Goal: Task Accomplishment & Management: Complete application form

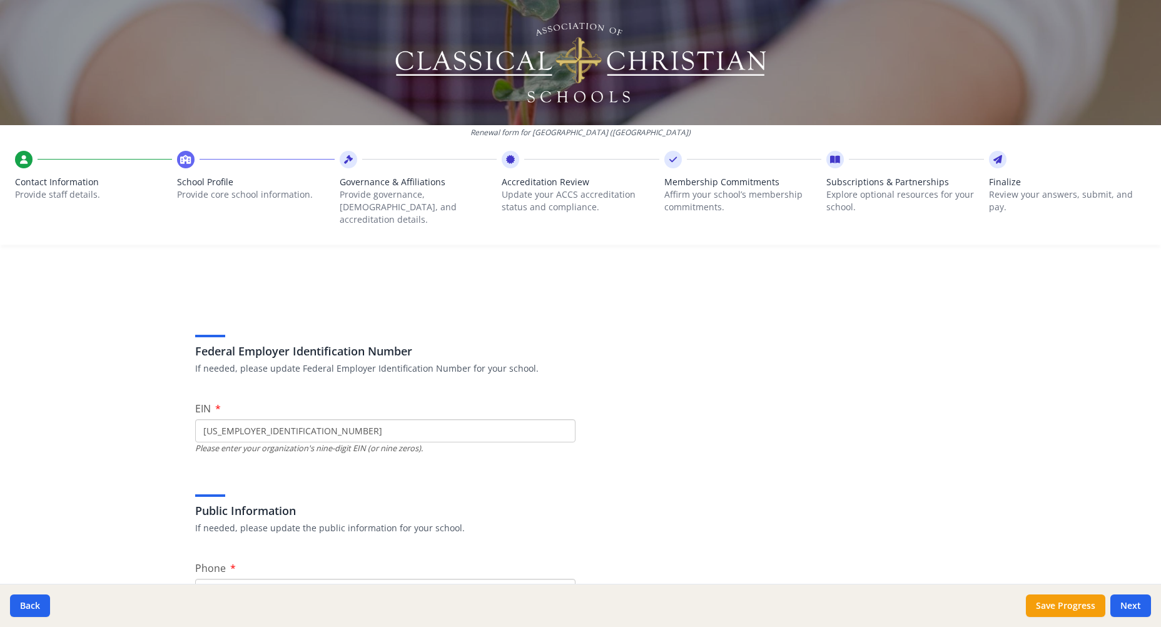
scroll to position [2015, 0]
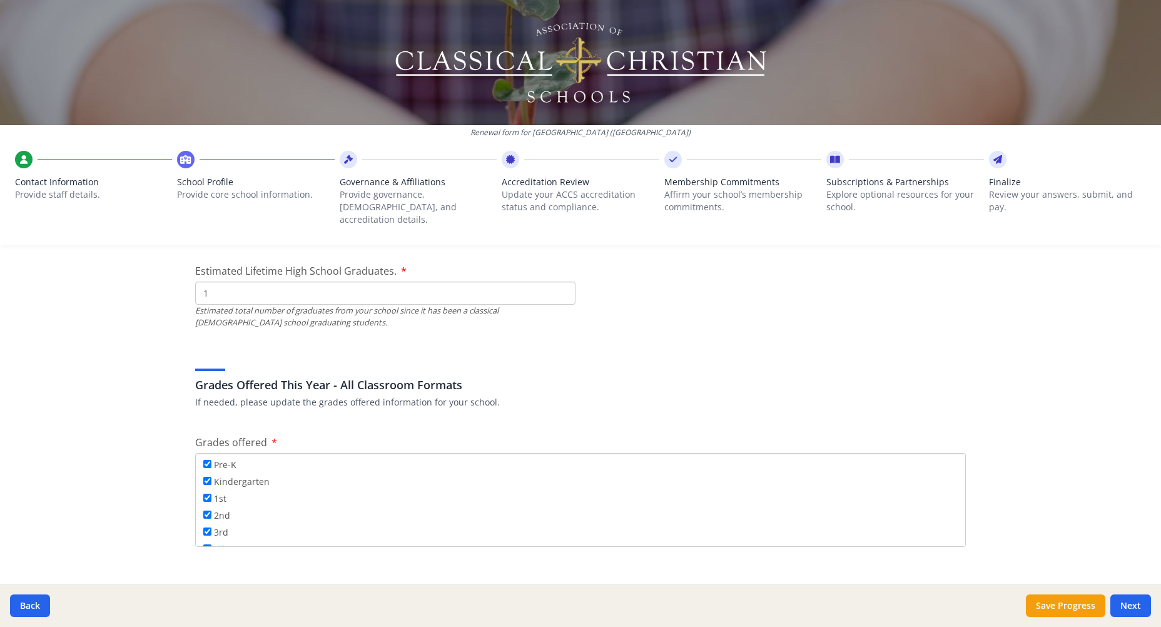
drag, startPoint x: 229, startPoint y: 280, endPoint x: 139, endPoint y: 270, distance: 90.6
click at [139, 271] on div "Renewal form for [GEOGRAPHIC_DATA] ([GEOGRAPHIC_DATA]) Contact Information Prov…" at bounding box center [580, 313] width 1161 height 627
click at [214, 281] on input "1" at bounding box center [385, 292] width 380 height 23
drag, startPoint x: 214, startPoint y: 281, endPoint x: 184, endPoint y: 275, distance: 30.8
click at [184, 275] on div "Federal Employer Identification Number If needed, please update Federal Employe…" at bounding box center [580, 518] width 801 height 4496
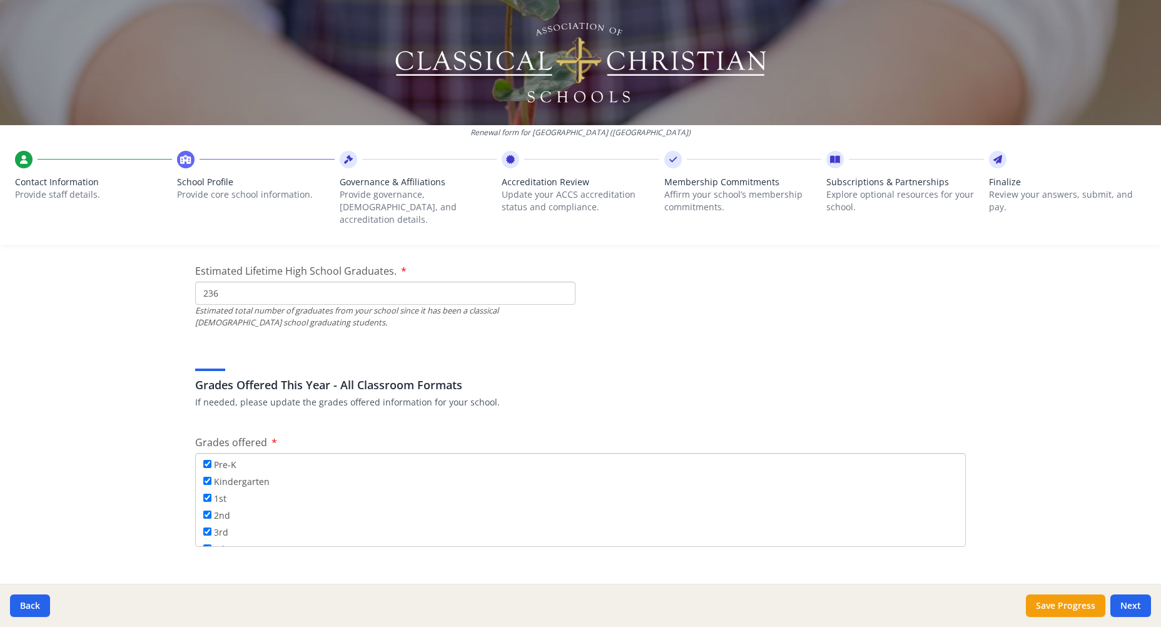
type input "236"
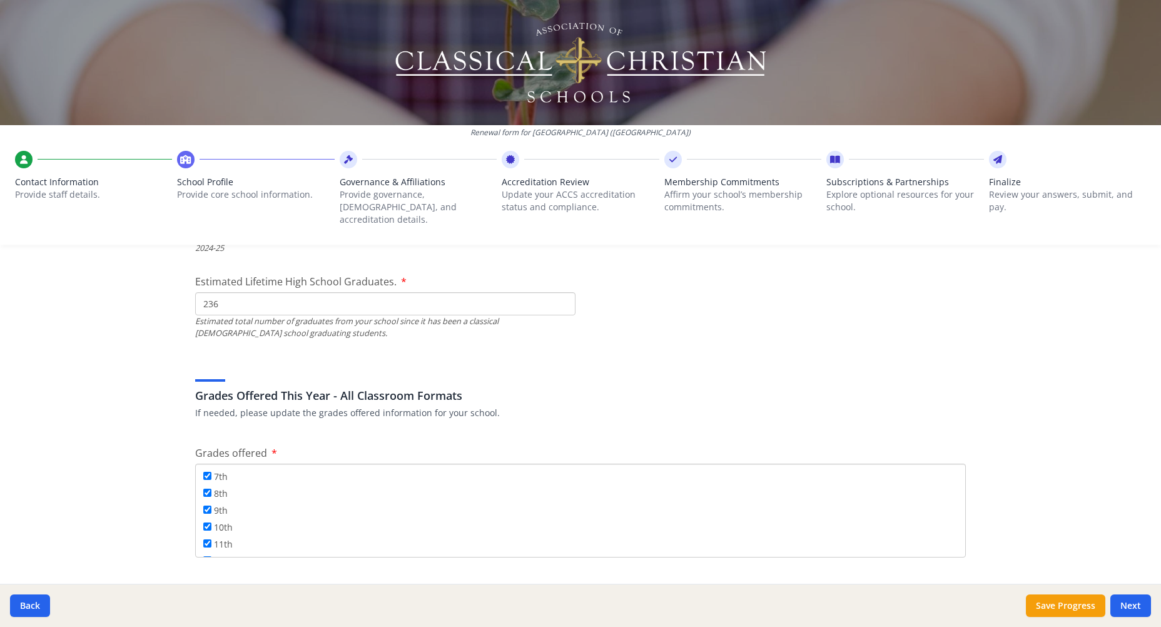
scroll to position [2024, 0]
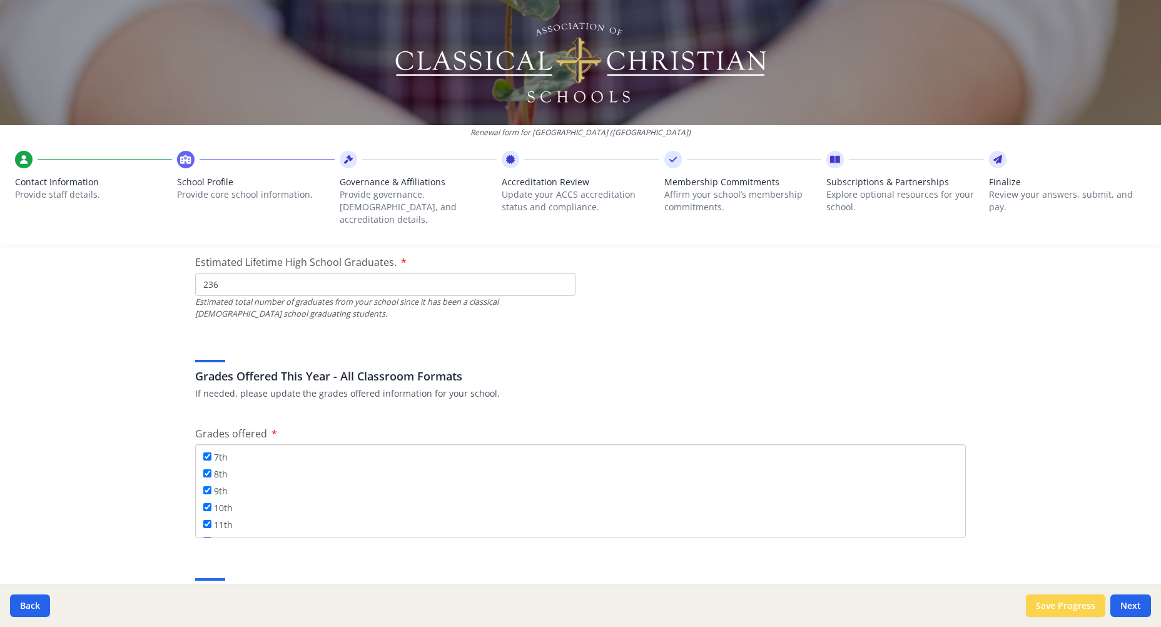
click at [1081, 606] on button "Save Progress" at bounding box center [1065, 605] width 79 height 23
type input "[PHONE_NUMBER]"
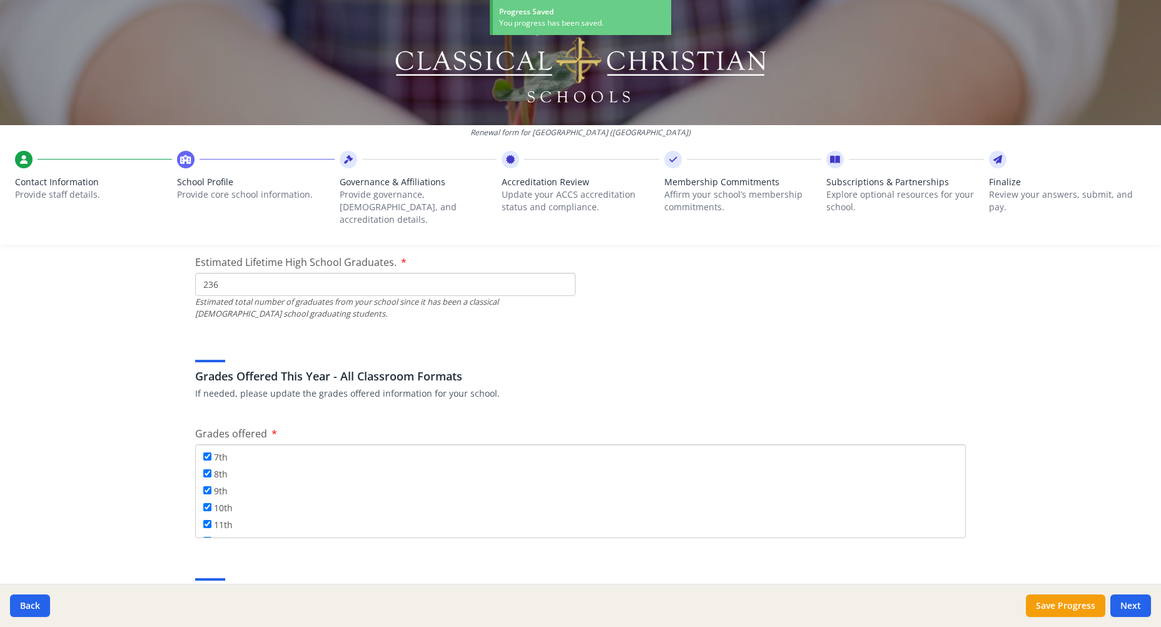
click at [997, 156] on icon at bounding box center [997, 159] width 9 height 13
click at [997, 155] on icon at bounding box center [997, 159] width 9 height 13
click at [1137, 609] on button "Next" at bounding box center [1130, 605] width 41 height 23
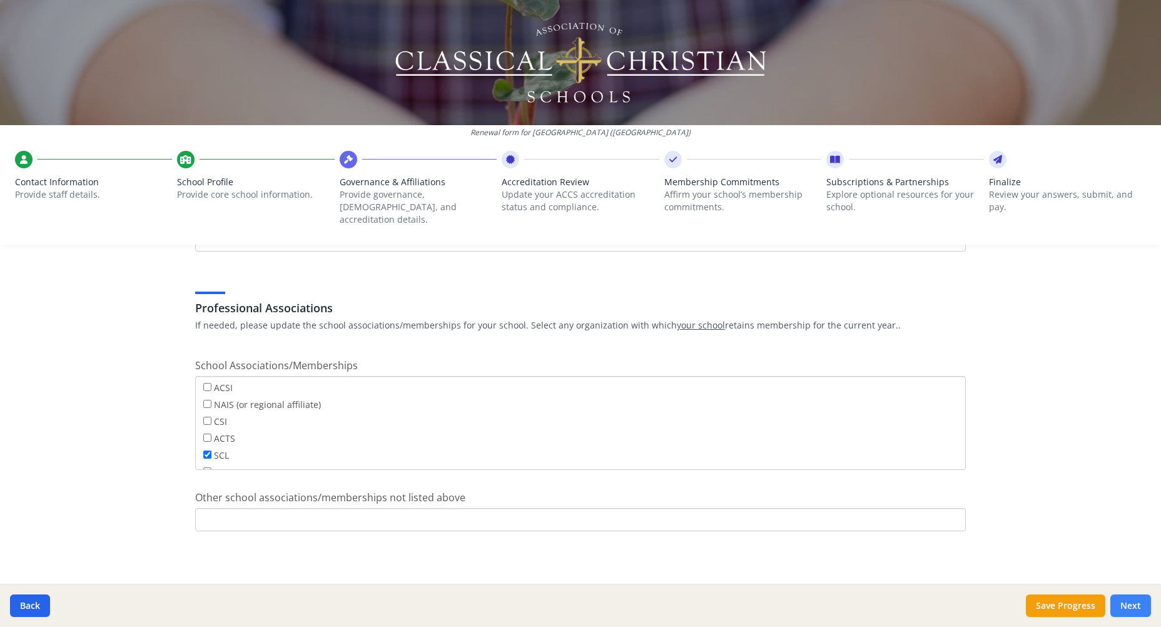
scroll to position [681, 0]
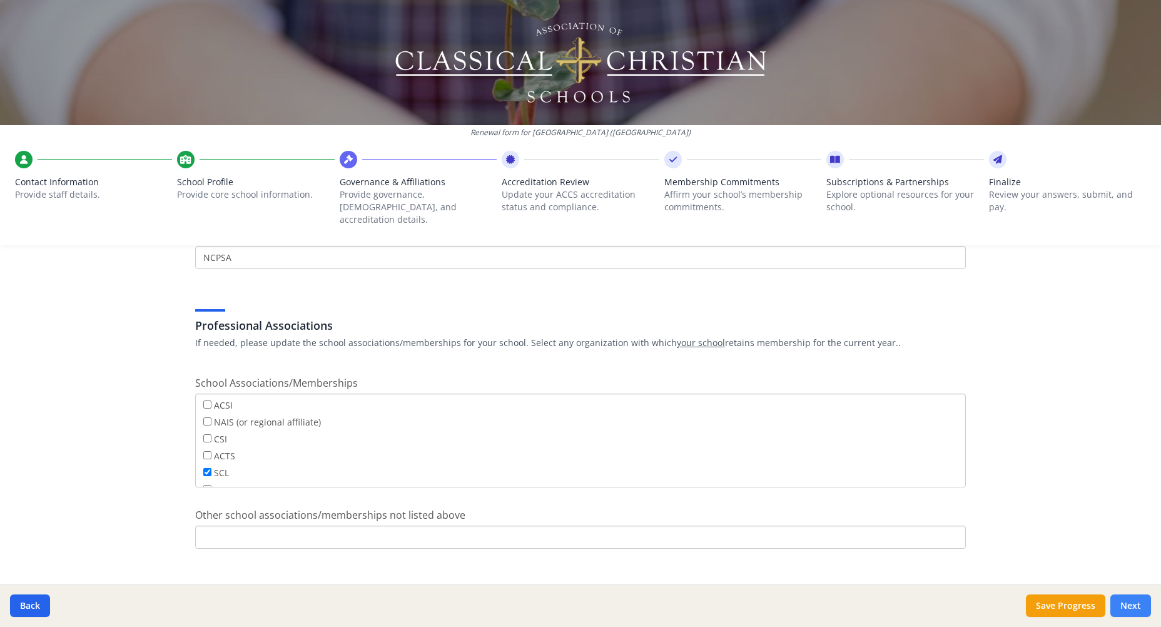
click at [1137, 609] on button "Next" at bounding box center [1130, 605] width 41 height 23
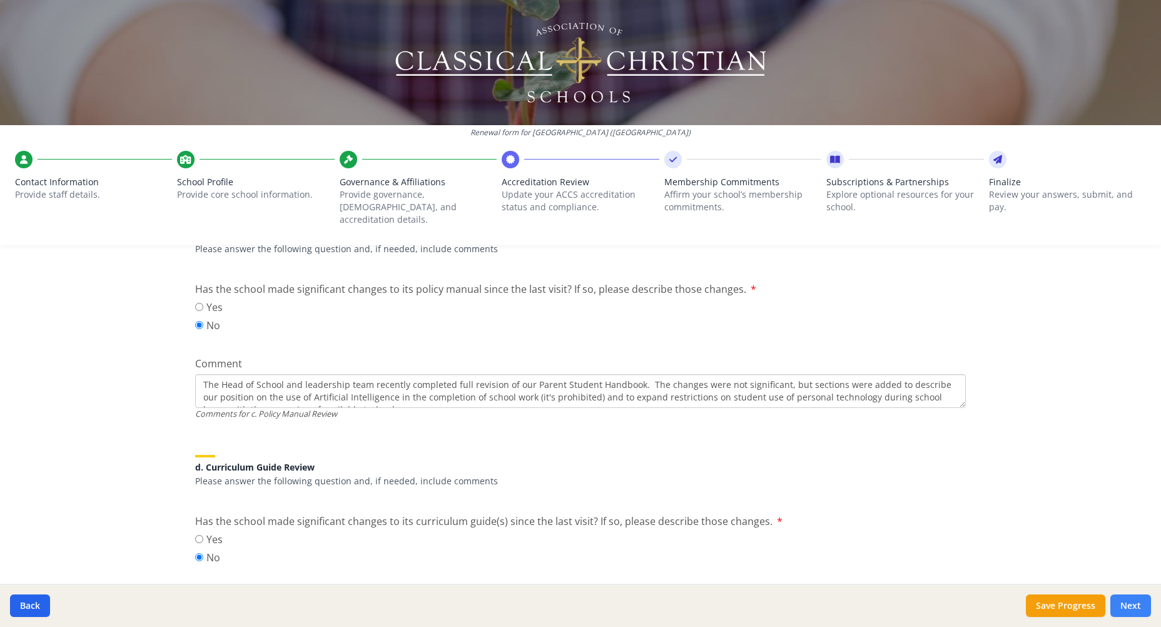
click at [1137, 609] on button "Next" at bounding box center [1130, 605] width 41 height 23
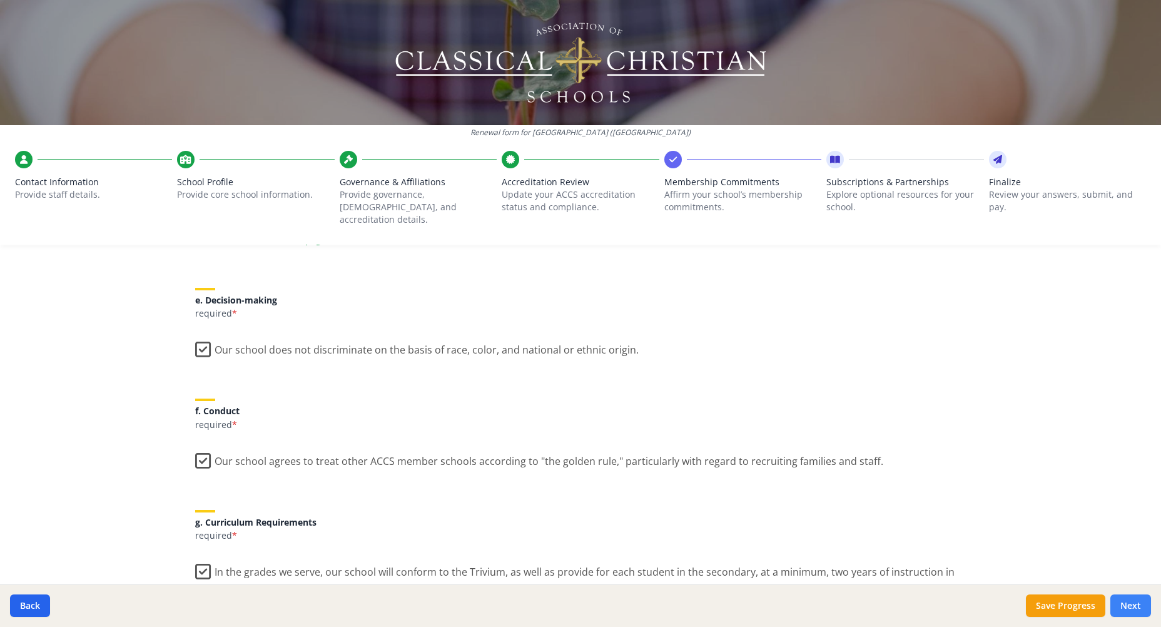
click at [1137, 609] on button "Next" at bounding box center [1130, 605] width 41 height 23
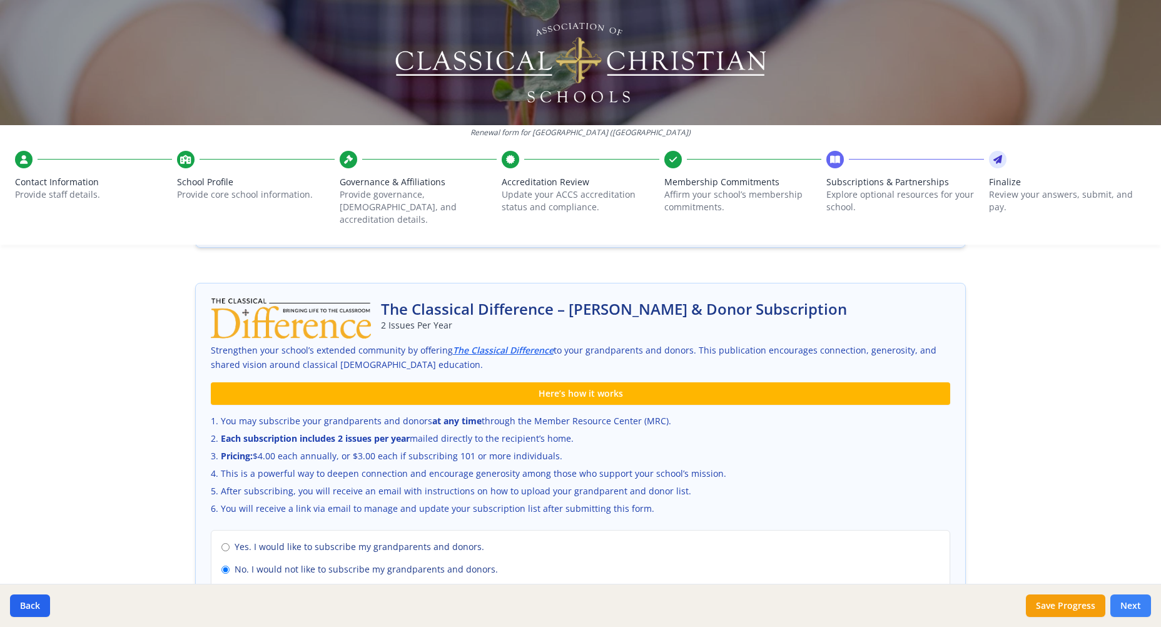
click at [1137, 609] on button "Next" at bounding box center [1130, 605] width 41 height 23
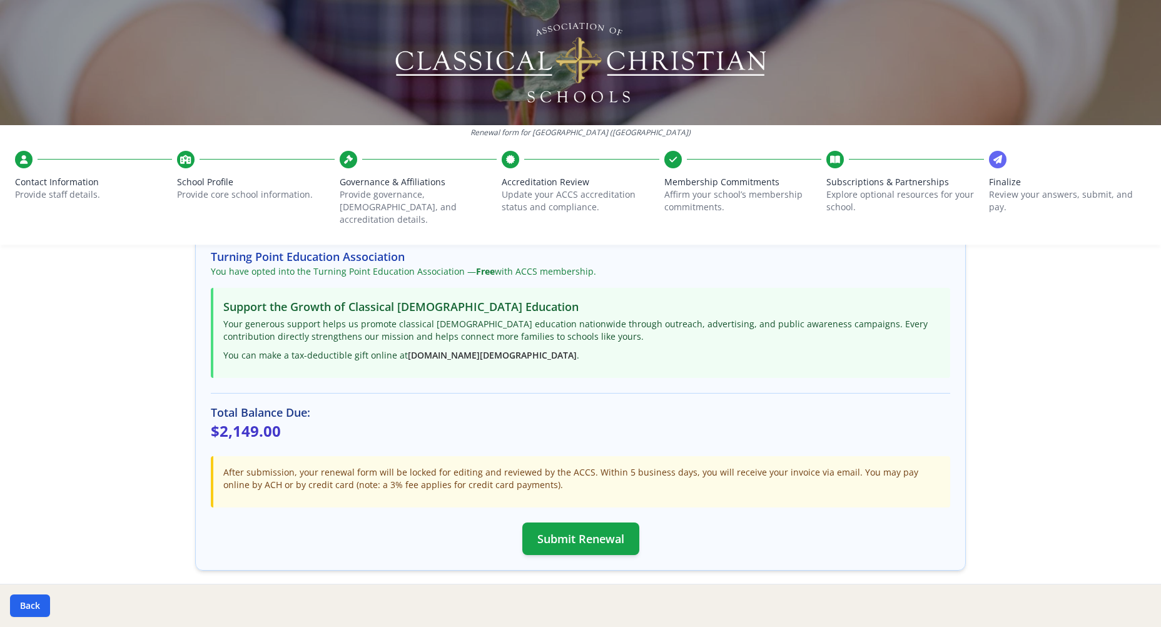
scroll to position [234, 0]
click at [599, 522] on button "Submit Renewal" at bounding box center [580, 537] width 117 height 33
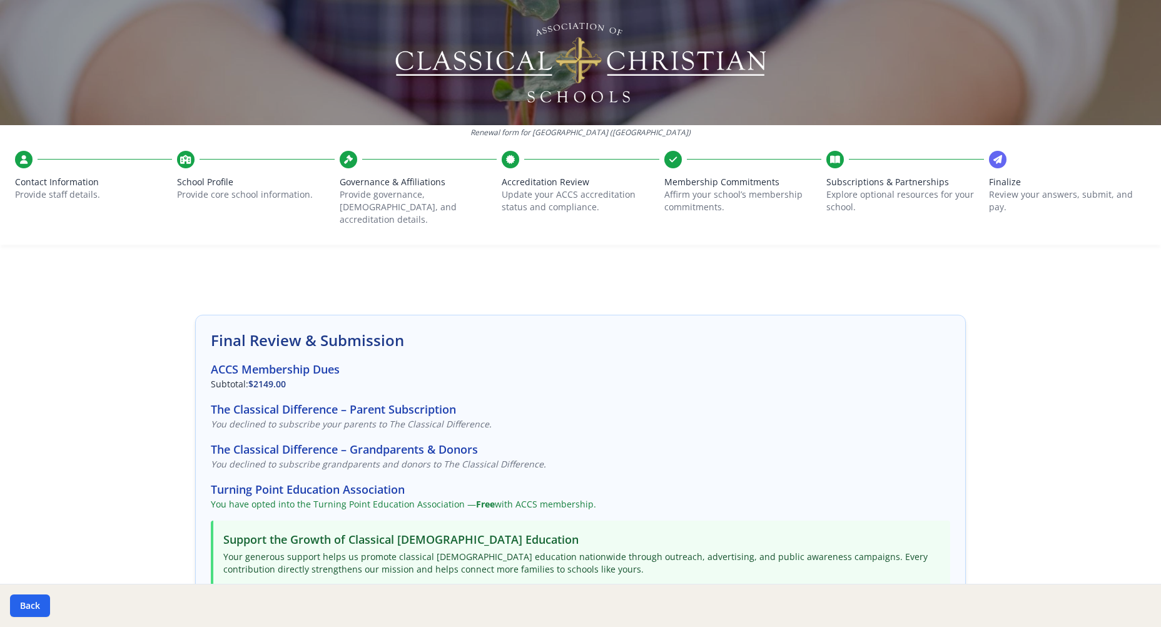
scroll to position [0, 0]
